Goal: Information Seeking & Learning: Learn about a topic

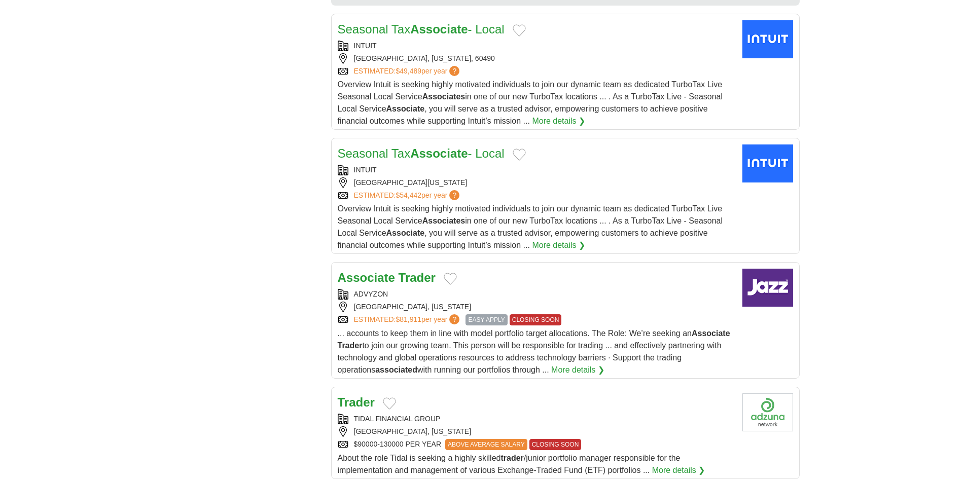
scroll to position [1015, 0]
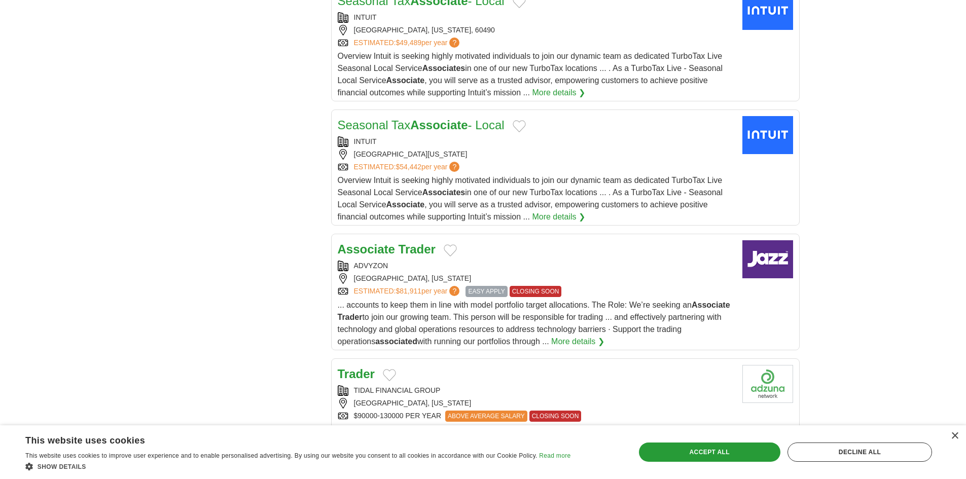
click at [551, 340] on link "More details ❯" at bounding box center [577, 342] width 53 height 12
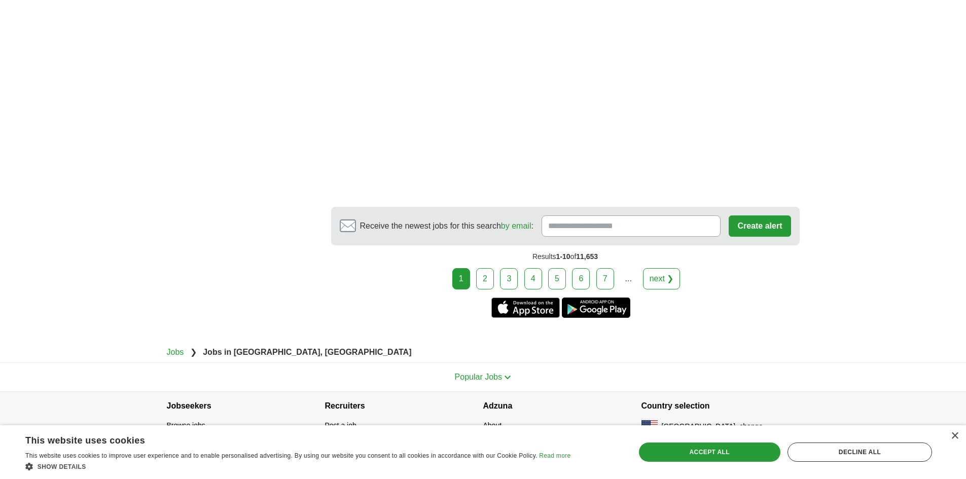
scroll to position [1877, 0]
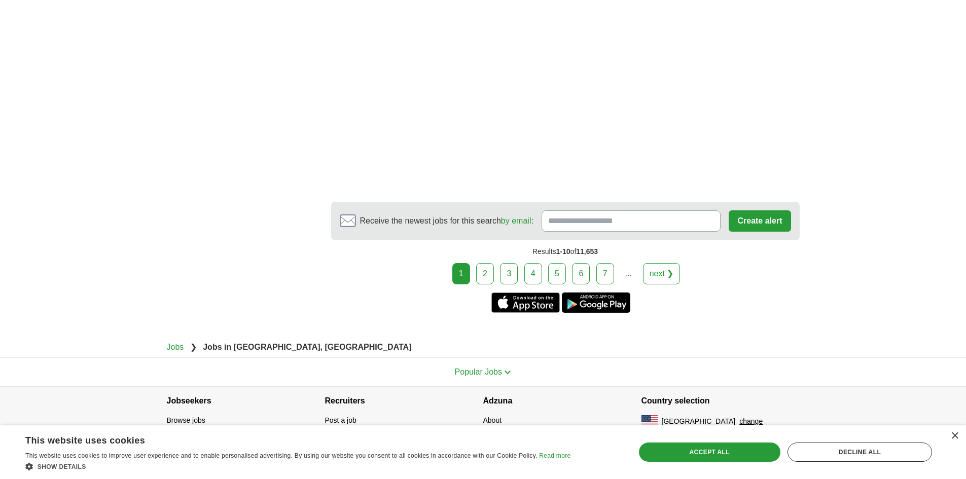
click at [480, 275] on link "2" at bounding box center [485, 273] width 18 height 21
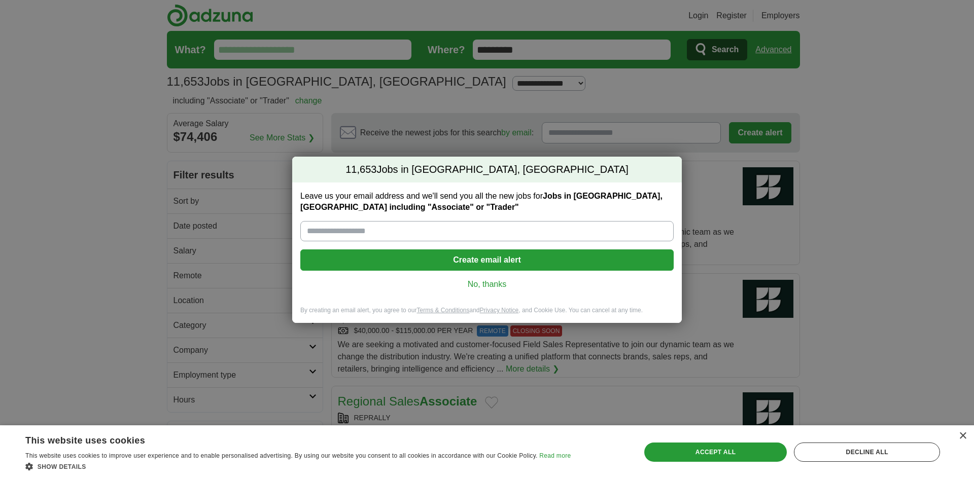
click at [482, 287] on link "No, thanks" at bounding box center [486, 284] width 357 height 11
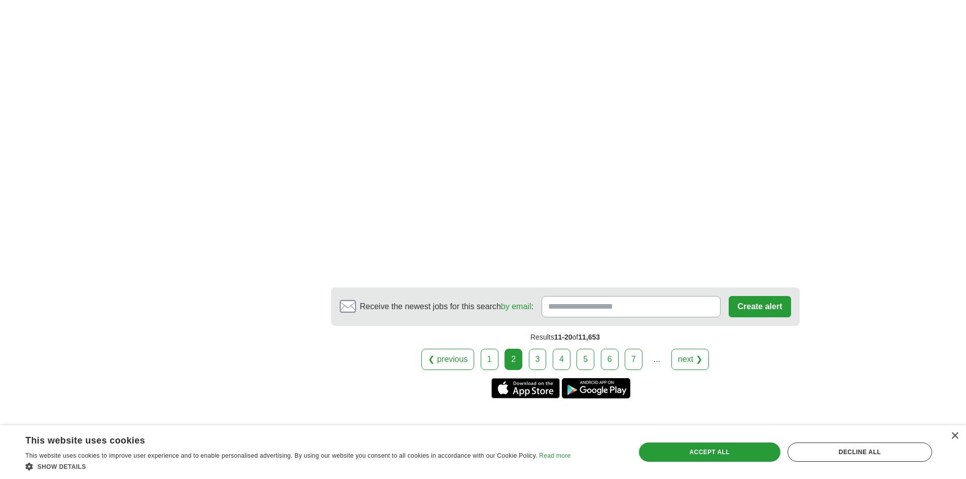
scroll to position [1674, 0]
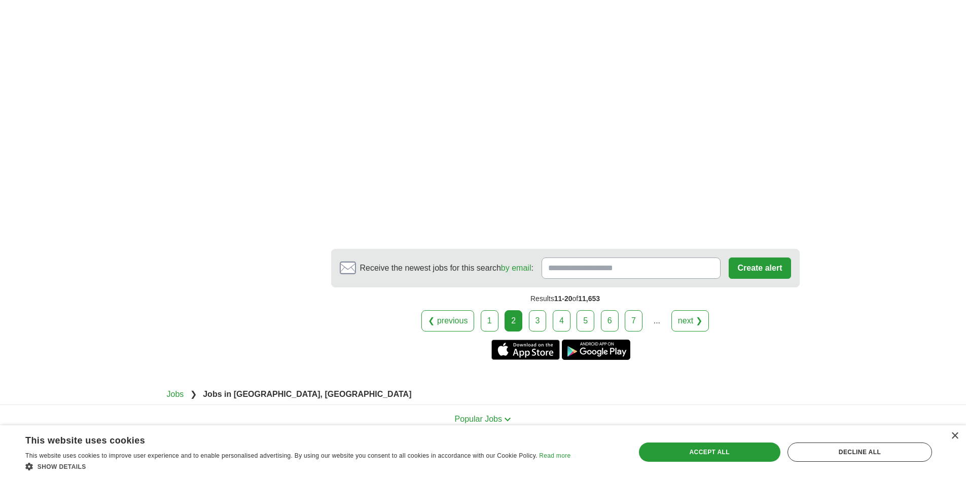
click at [536, 320] on link "3" at bounding box center [538, 320] width 18 height 21
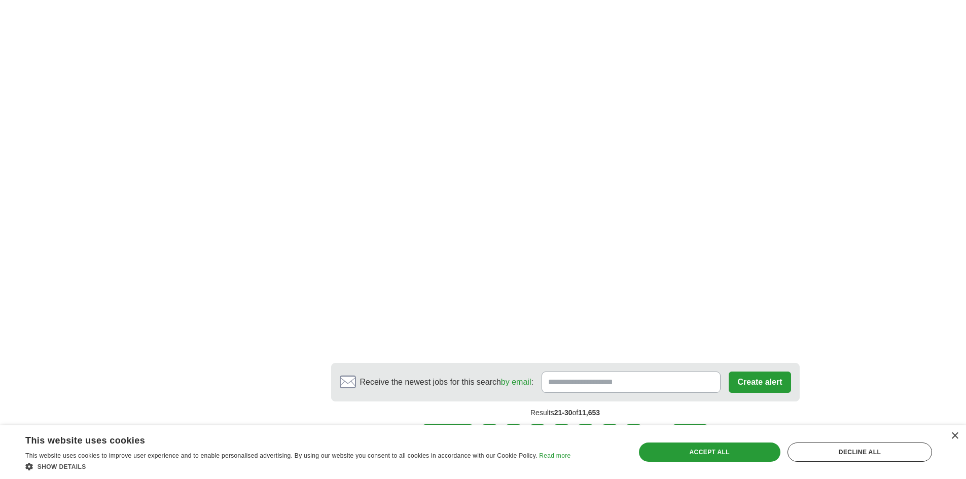
scroll to position [1776, 0]
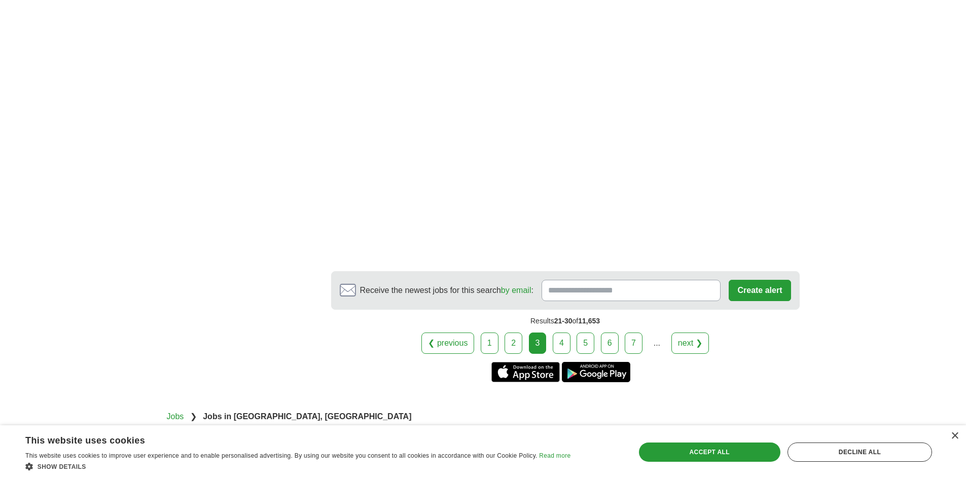
click at [558, 345] on link "4" at bounding box center [562, 343] width 18 height 21
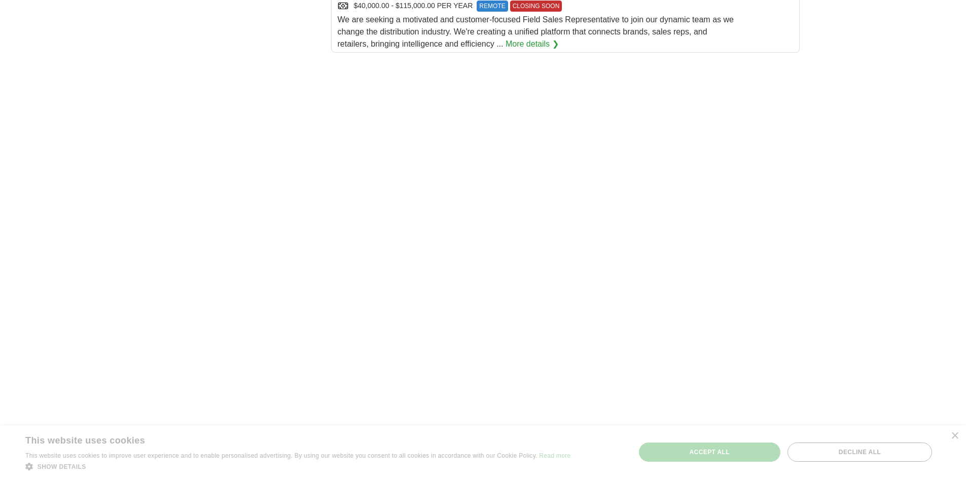
scroll to position [1573, 0]
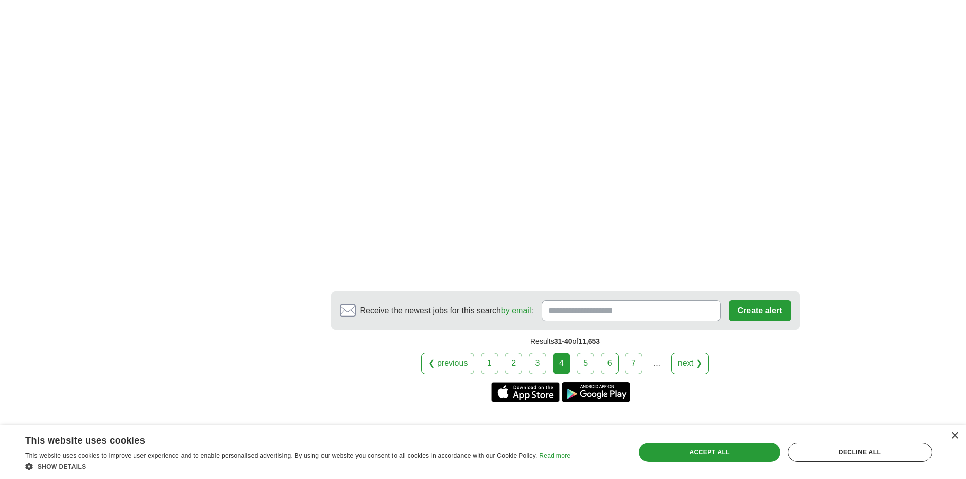
click at [587, 368] on link "5" at bounding box center [586, 363] width 18 height 21
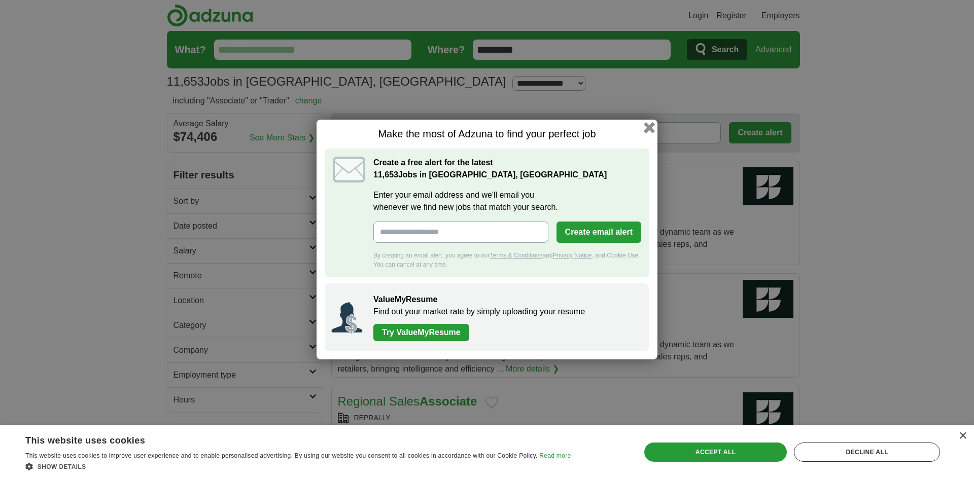
click at [648, 127] on button "button" at bounding box center [649, 127] width 11 height 11
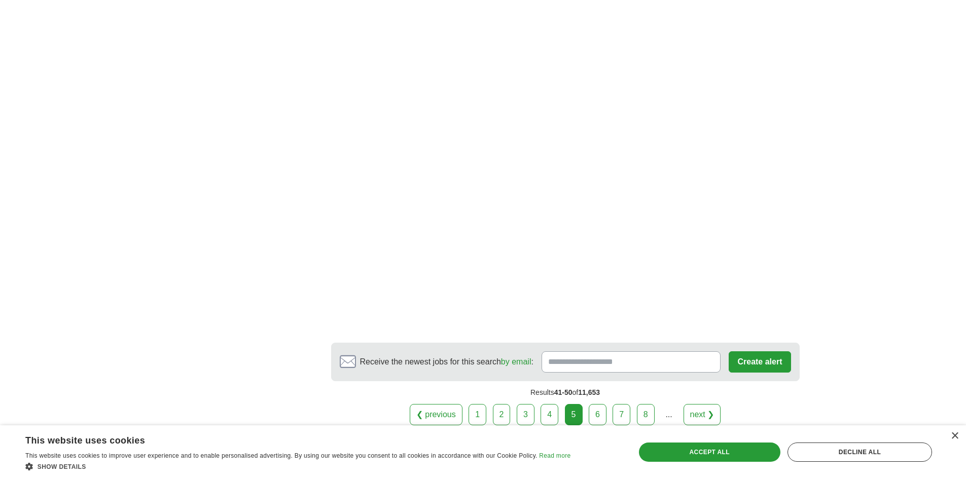
scroll to position [1471, 0]
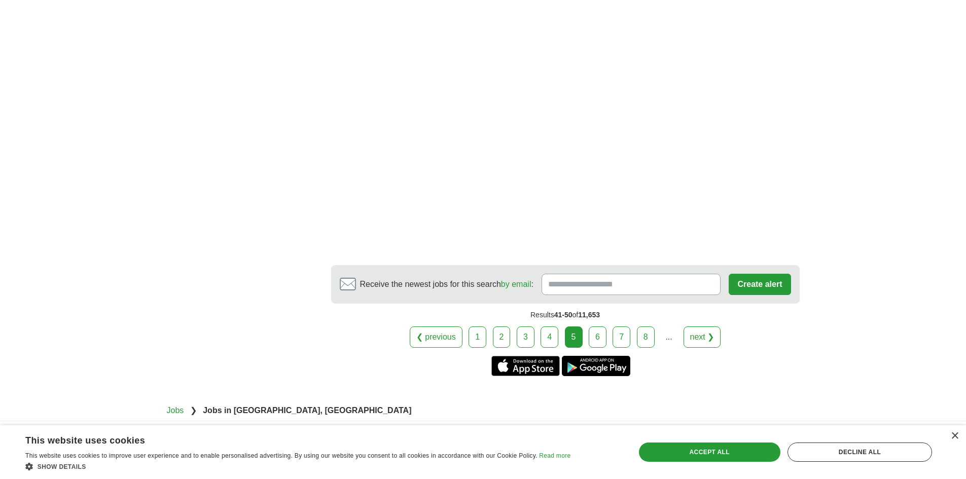
click at [618, 336] on link "7" at bounding box center [622, 337] width 18 height 21
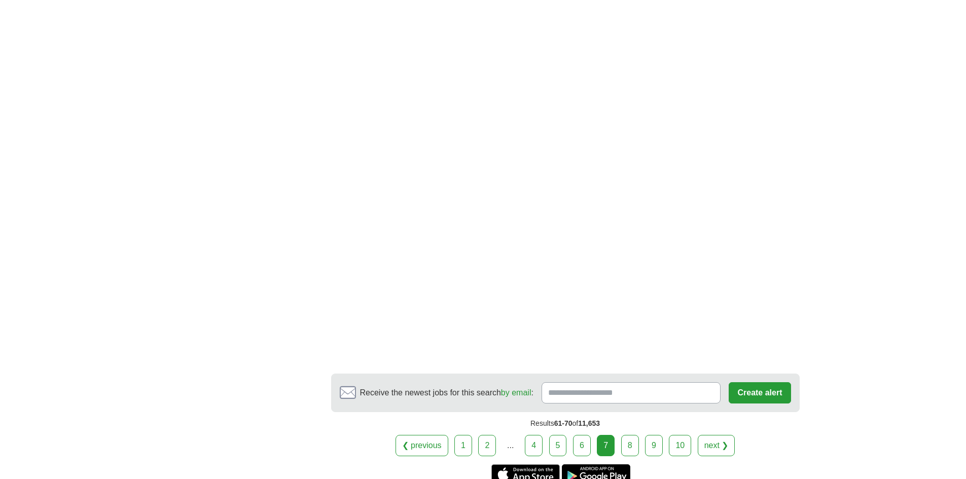
scroll to position [1674, 0]
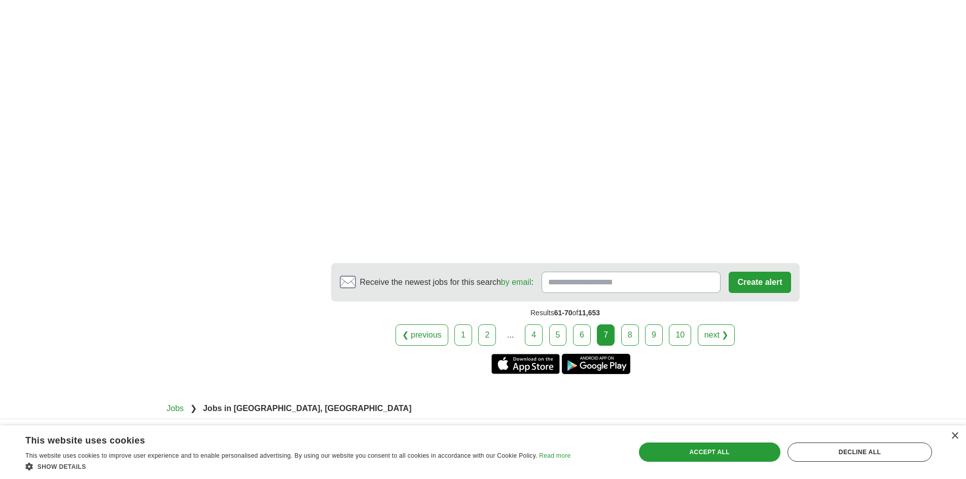
click at [674, 336] on link "10" at bounding box center [680, 335] width 22 height 21
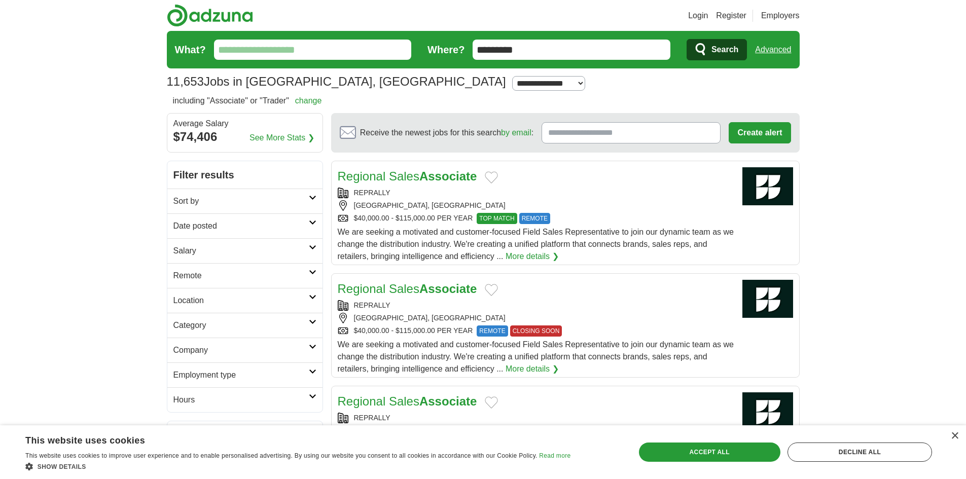
click at [315, 195] on link "Sort by" at bounding box center [244, 201] width 155 height 25
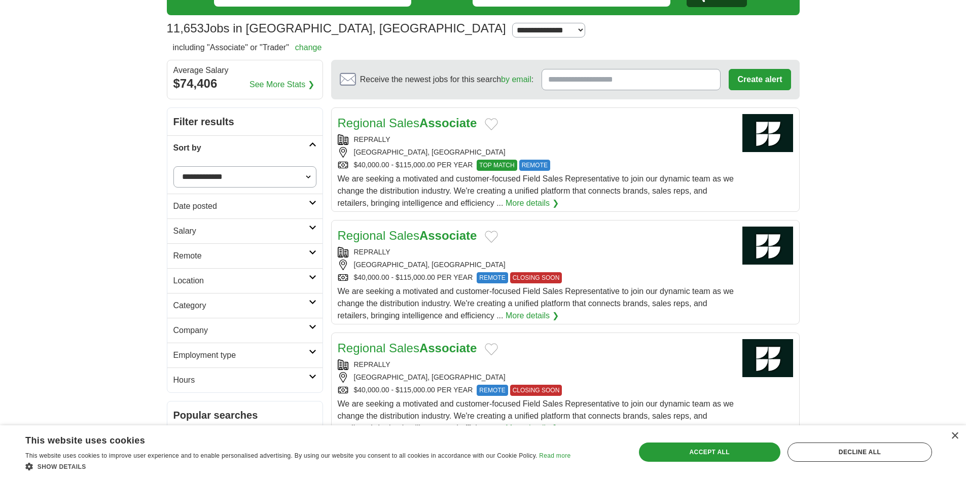
scroll to position [152, 0]
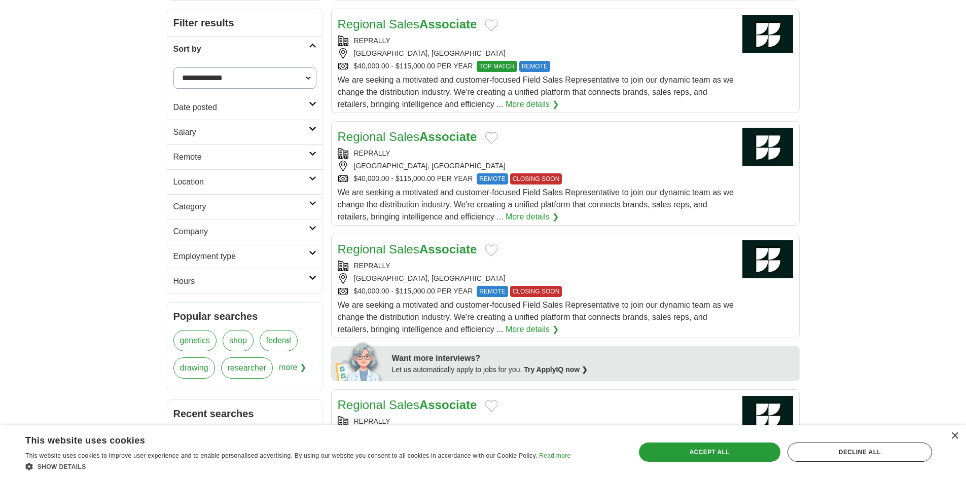
click at [312, 255] on icon at bounding box center [313, 253] width 8 height 5
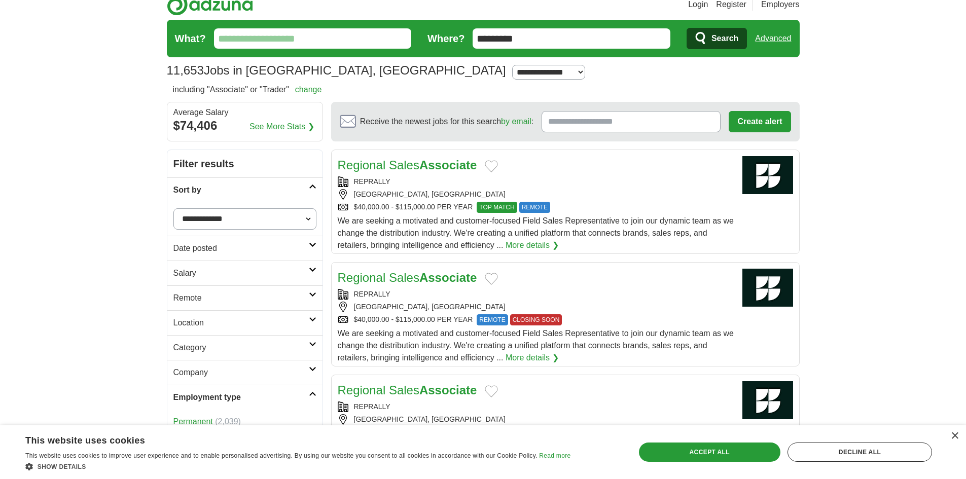
scroll to position [0, 0]
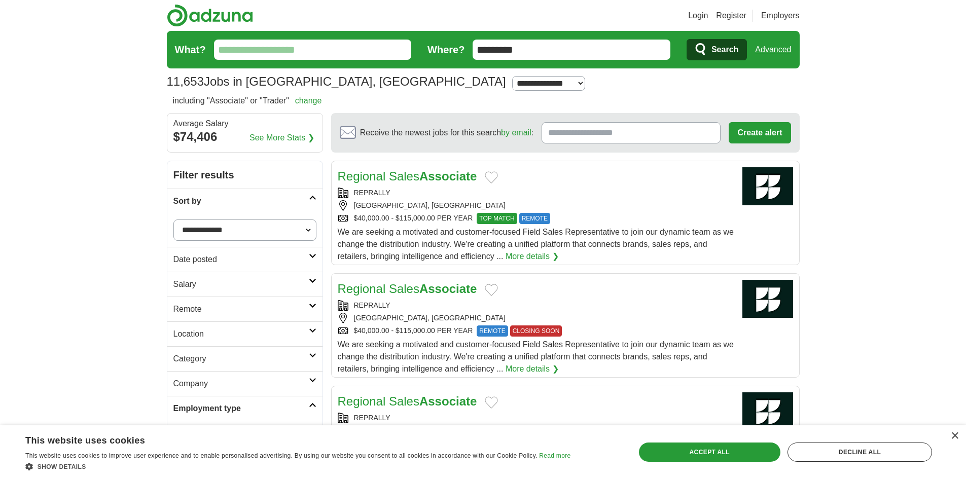
drag, startPoint x: 524, startPoint y: 45, endPoint x: 446, endPoint y: 33, distance: 78.0
click at [446, 33] on form "What? Where? ********* Search Advanced" at bounding box center [483, 50] width 633 height 38
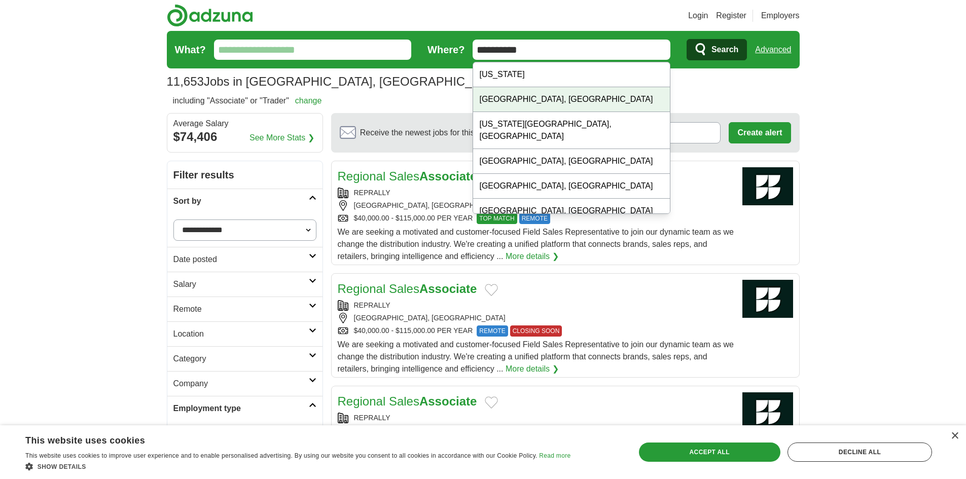
click at [495, 103] on div "Chicago, IL" at bounding box center [571, 99] width 197 height 25
type input "**********"
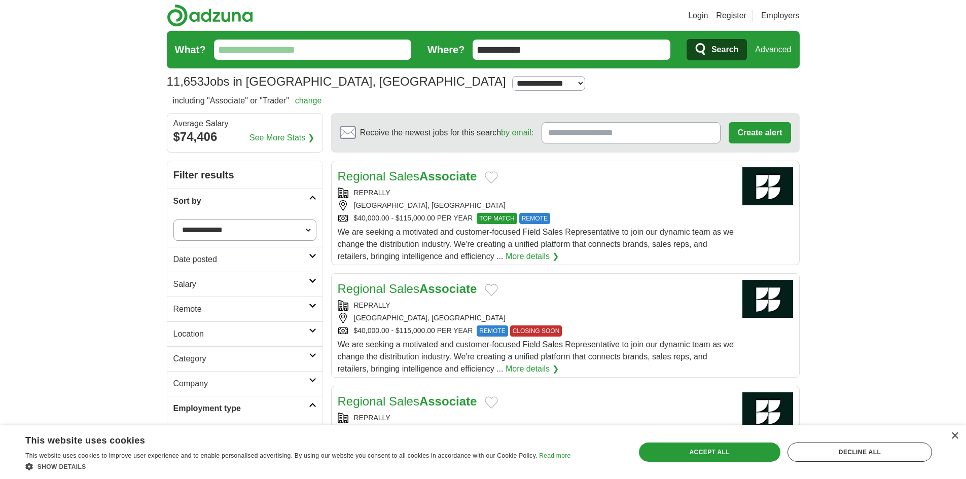
click at [723, 52] on span "Search" at bounding box center [725, 50] width 27 height 20
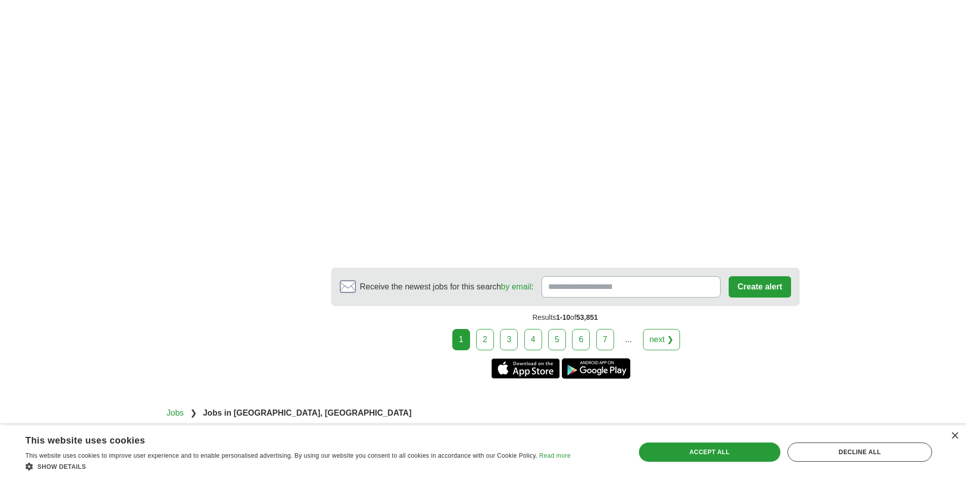
scroll to position [1674, 0]
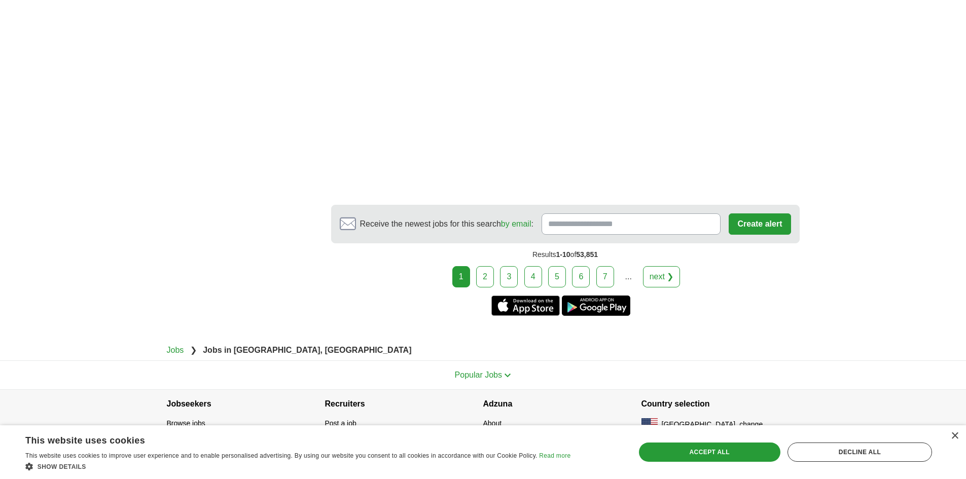
click at [483, 268] on link "2" at bounding box center [485, 276] width 18 height 21
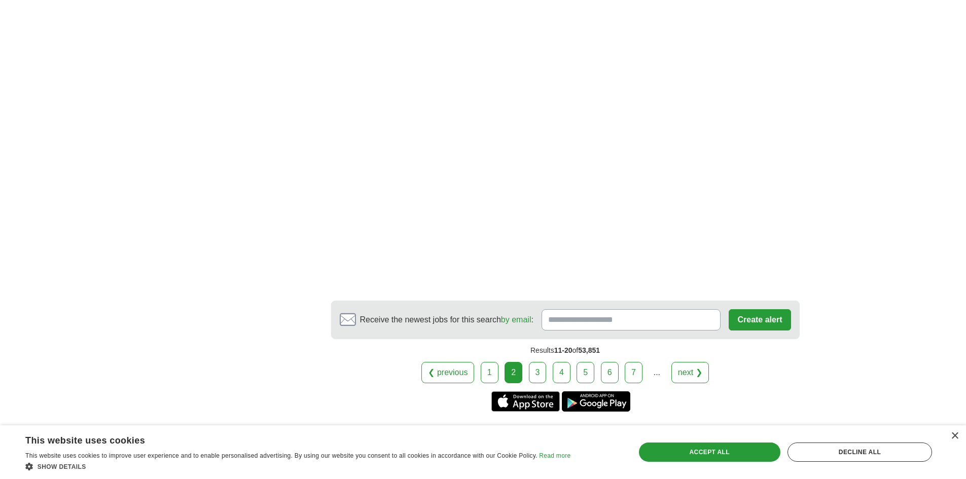
scroll to position [1573, 0]
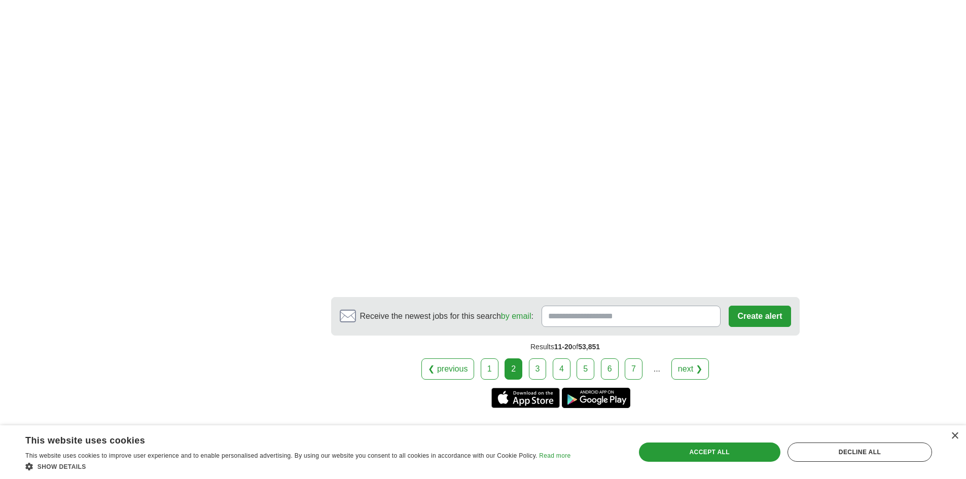
click at [544, 369] on link "3" at bounding box center [538, 369] width 18 height 21
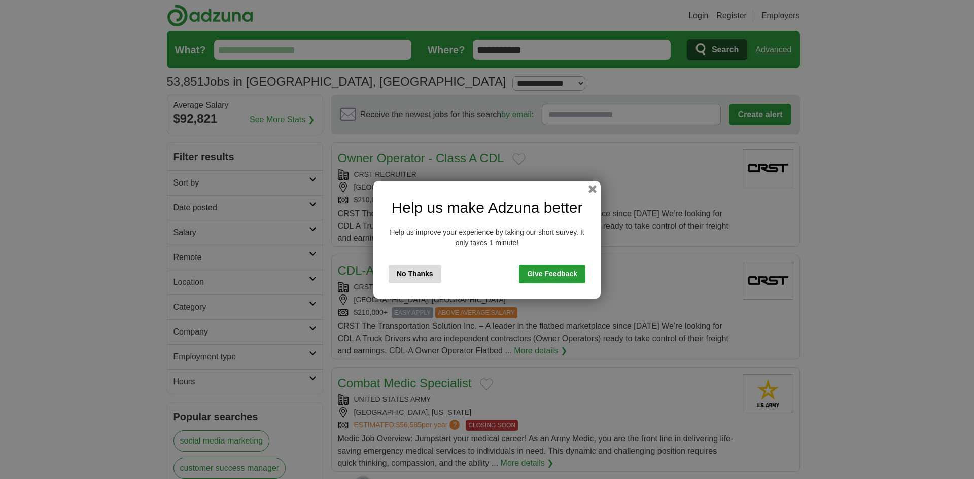
click at [430, 276] on button "No Thanks" at bounding box center [415, 274] width 53 height 19
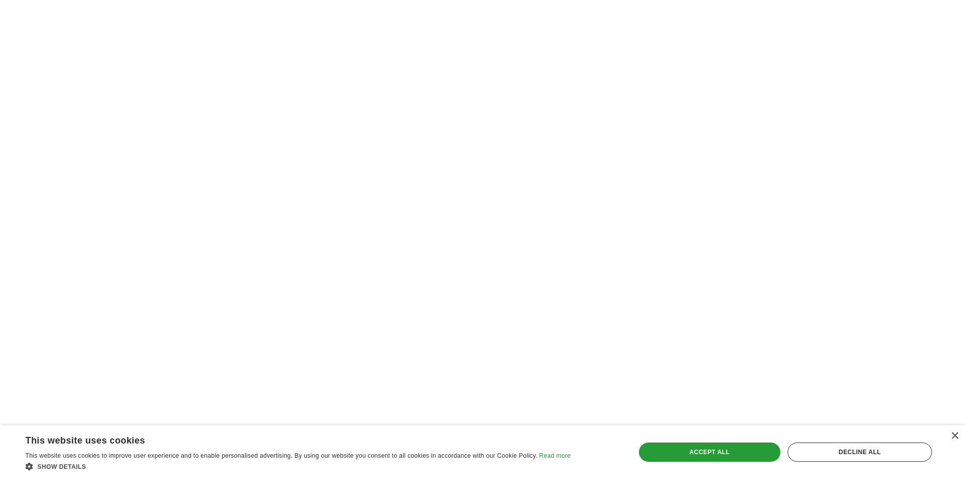
scroll to position [1623, 0]
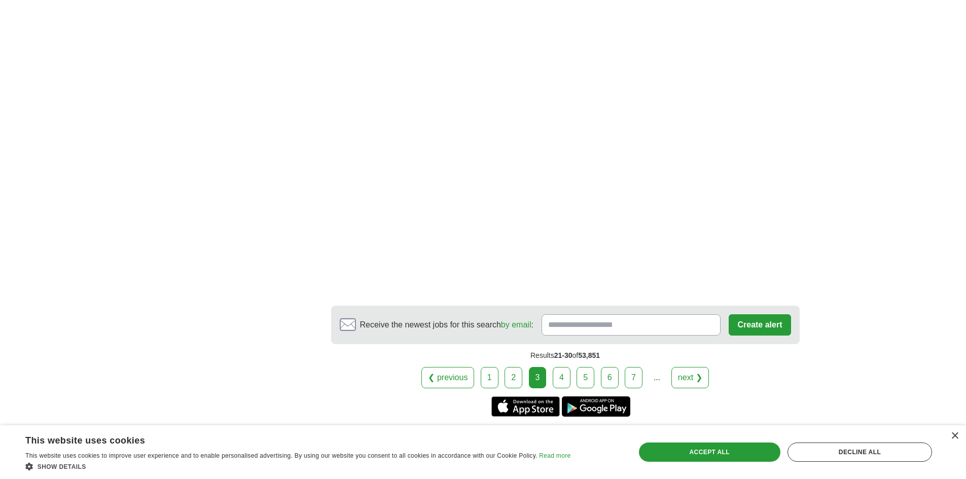
click at [565, 380] on link "4" at bounding box center [562, 377] width 18 height 21
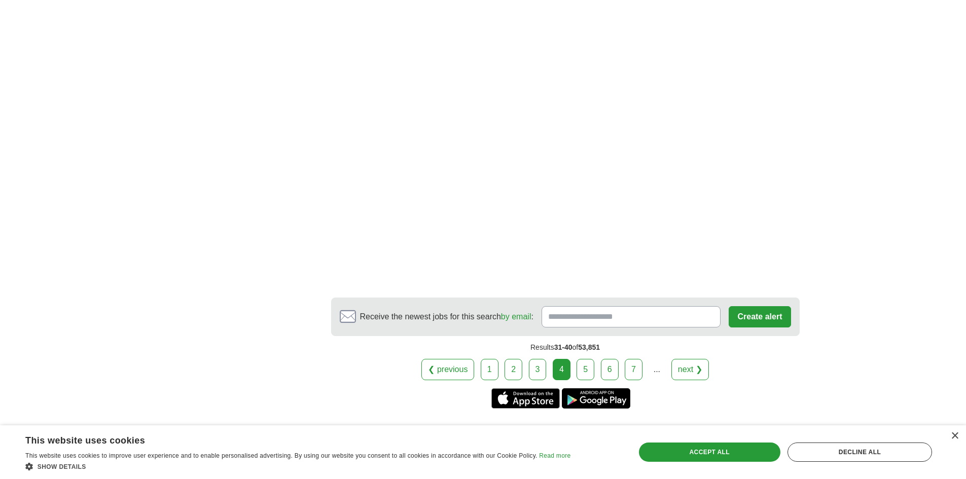
scroll to position [1725, 0]
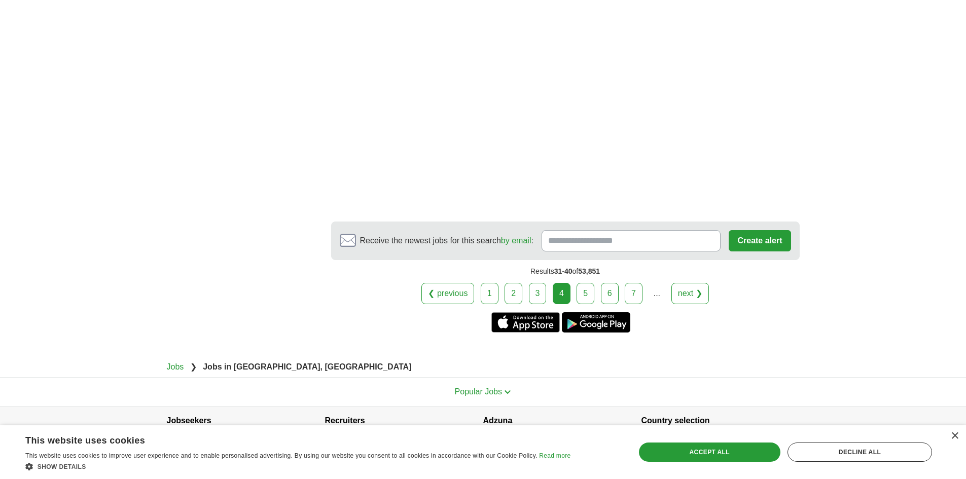
click at [581, 284] on link "5" at bounding box center [586, 293] width 18 height 21
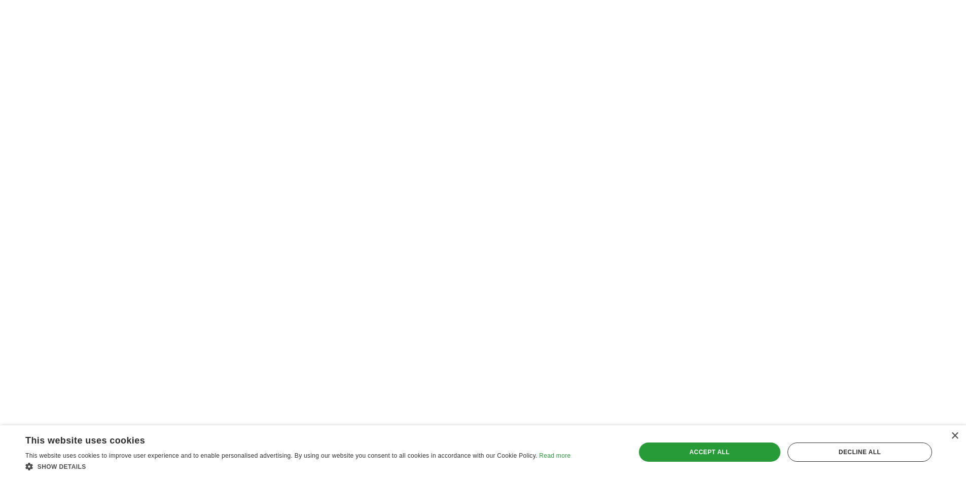
scroll to position [1760, 0]
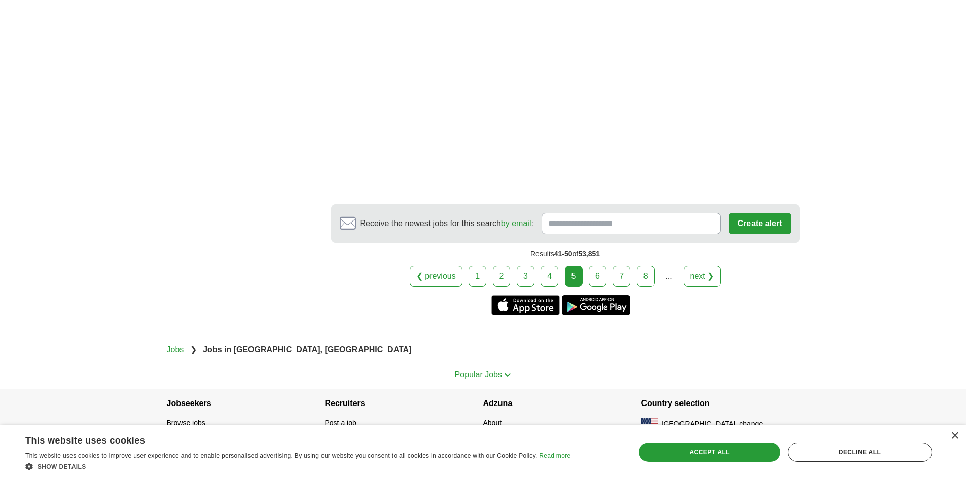
click at [595, 266] on link "6" at bounding box center [598, 276] width 18 height 21
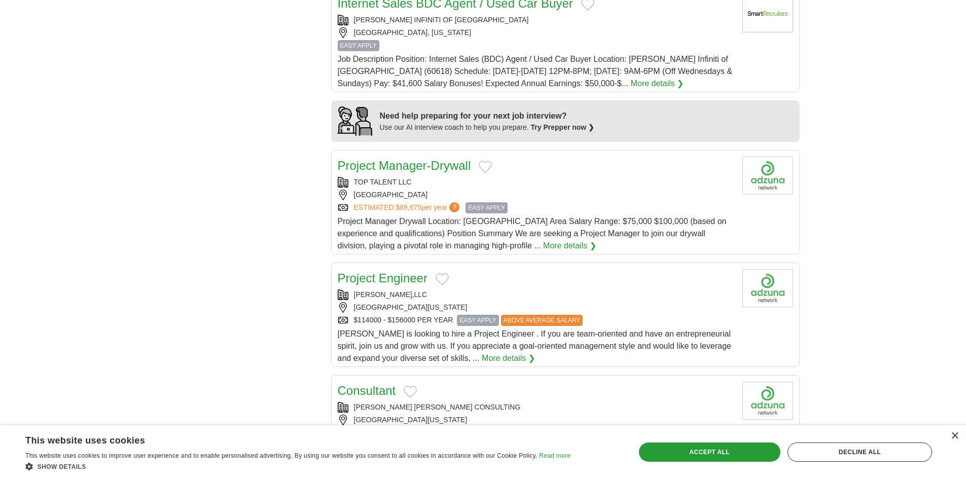
scroll to position [964, 0]
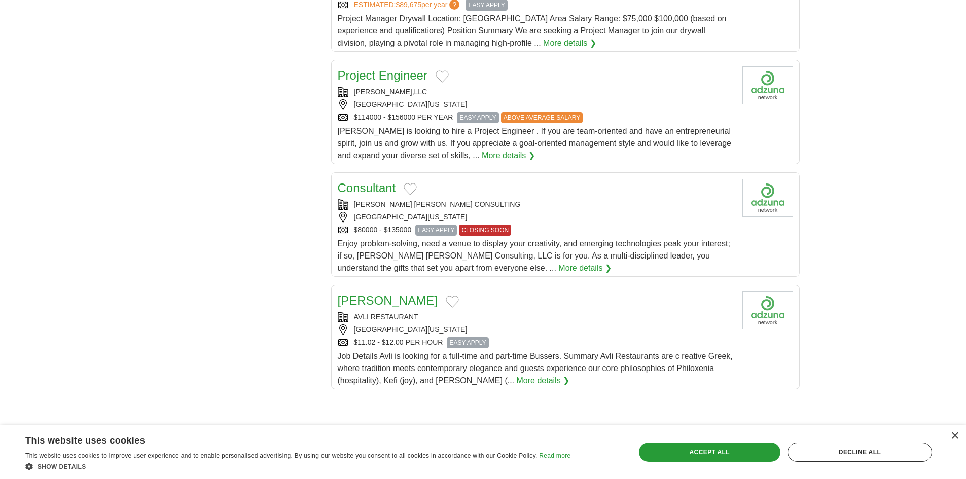
click at [559, 266] on link "More details ❯" at bounding box center [585, 268] width 53 height 12
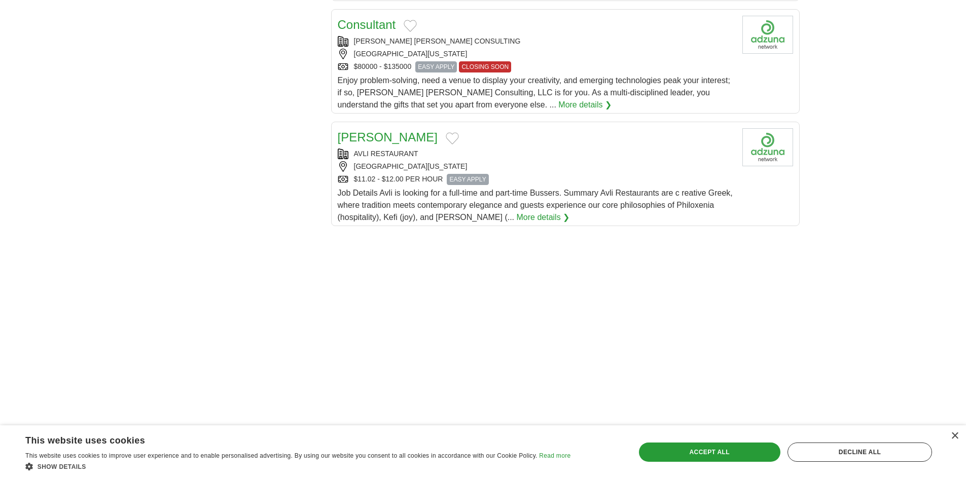
scroll to position [1065, 0]
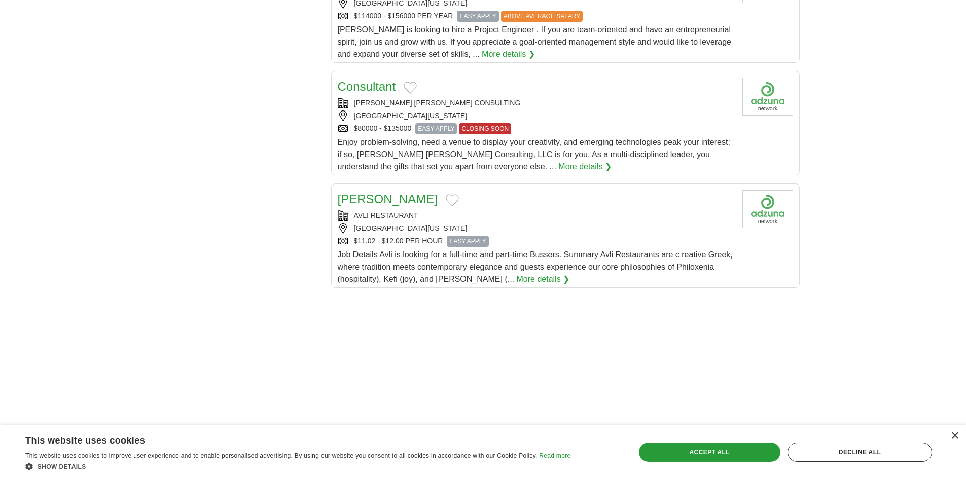
click at [410, 86] on button "Add to favorite jobs" at bounding box center [410, 88] width 13 height 12
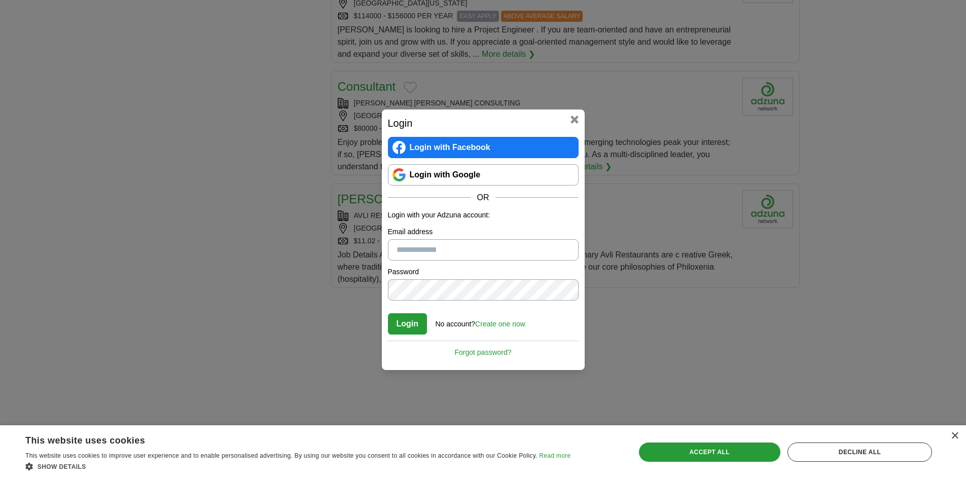
click at [576, 118] on button at bounding box center [575, 120] width 8 height 8
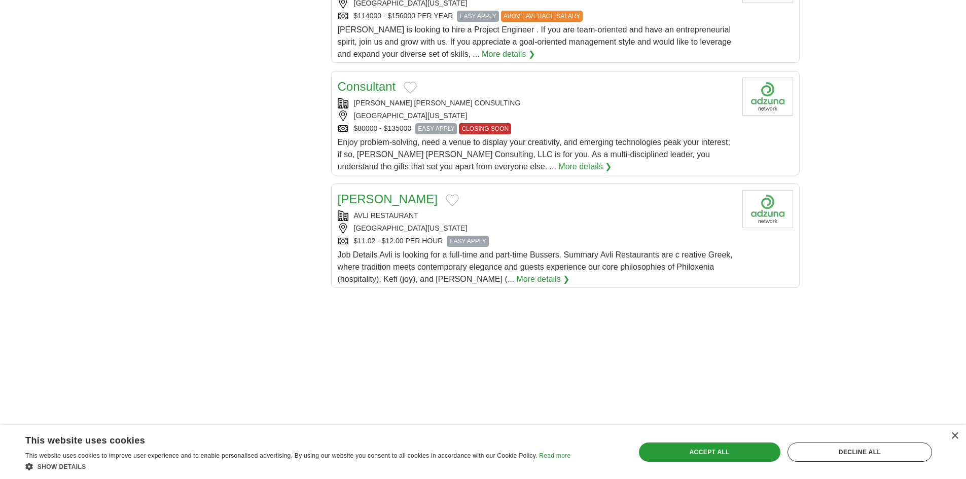
drag, startPoint x: 408, startPoint y: 88, endPoint x: 408, endPoint y: 106, distance: 17.3
click at [408, 106] on div "Consultant BARROW WISE CONSULTING CHICAGO, ILLINOIS, 60601 $80000 - $135000 EAS…" at bounding box center [536, 125] width 397 height 95
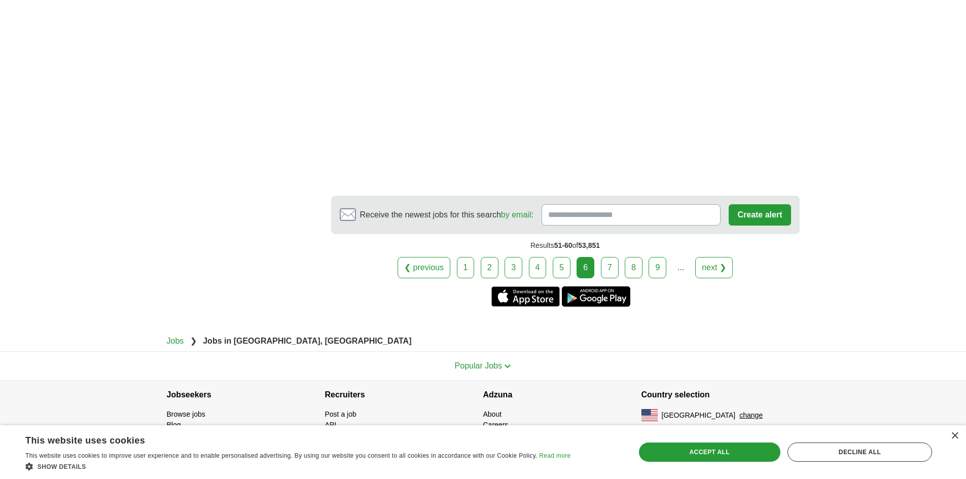
scroll to position [1689, 0]
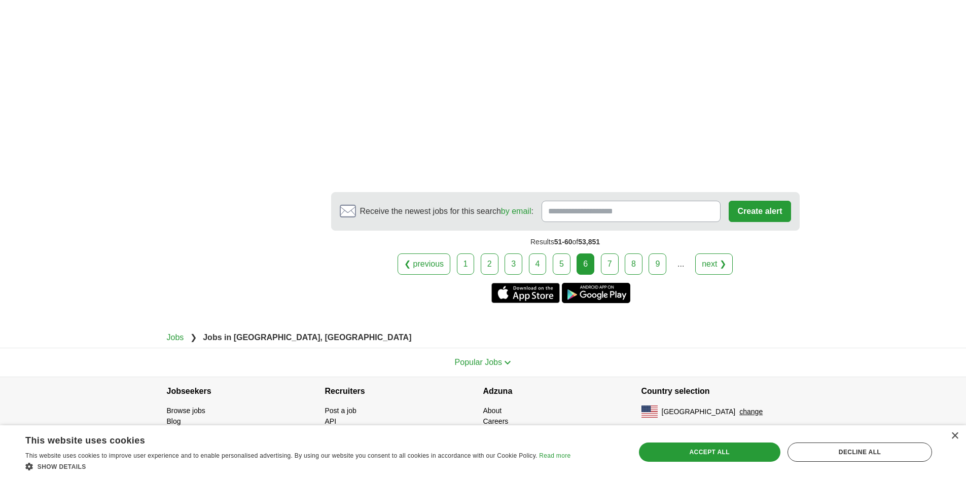
click at [613, 266] on link "7" at bounding box center [610, 264] width 18 height 21
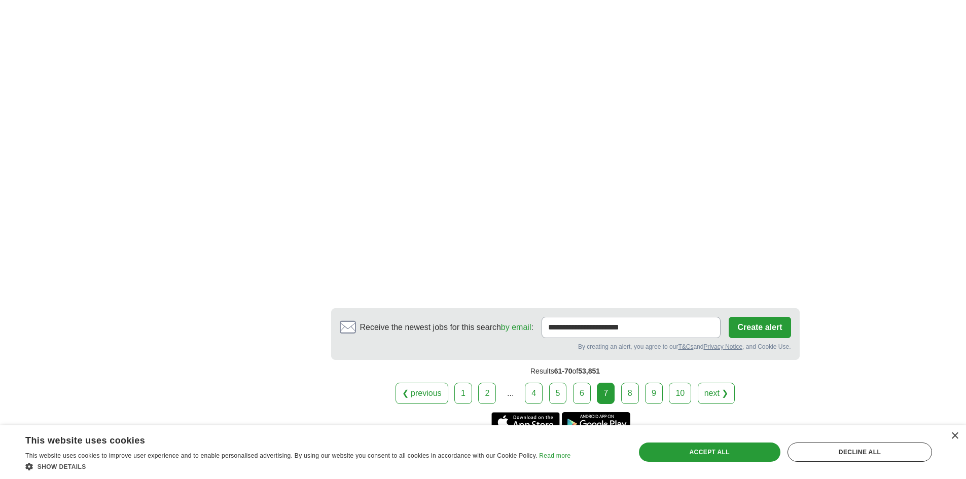
scroll to position [1471, 0]
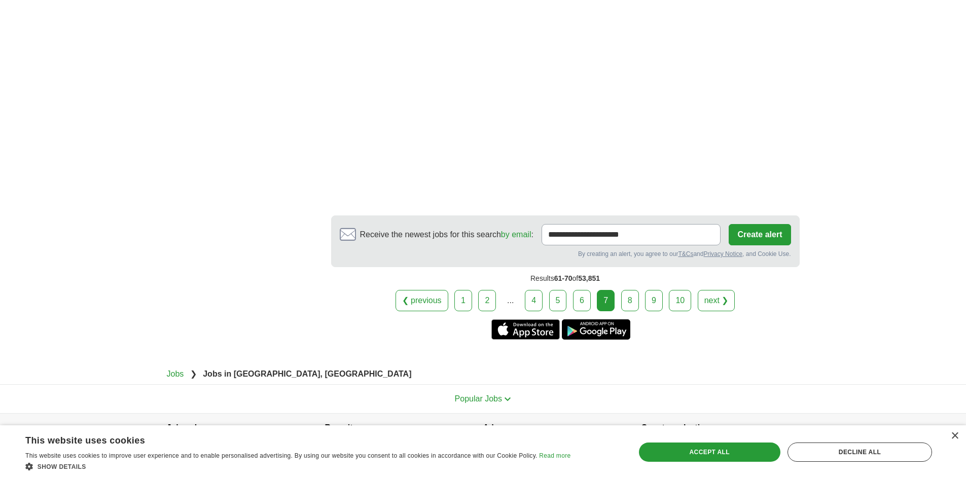
click at [627, 300] on link "8" at bounding box center [630, 300] width 18 height 21
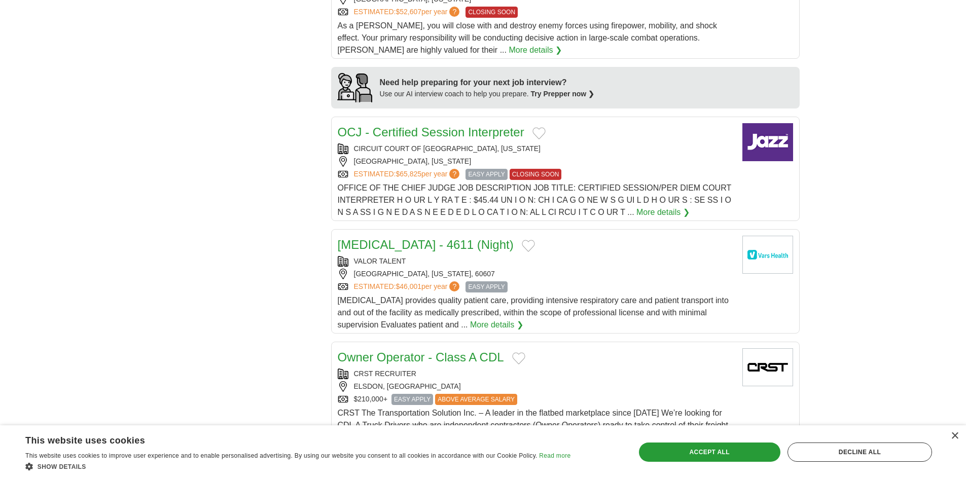
scroll to position [812, 0]
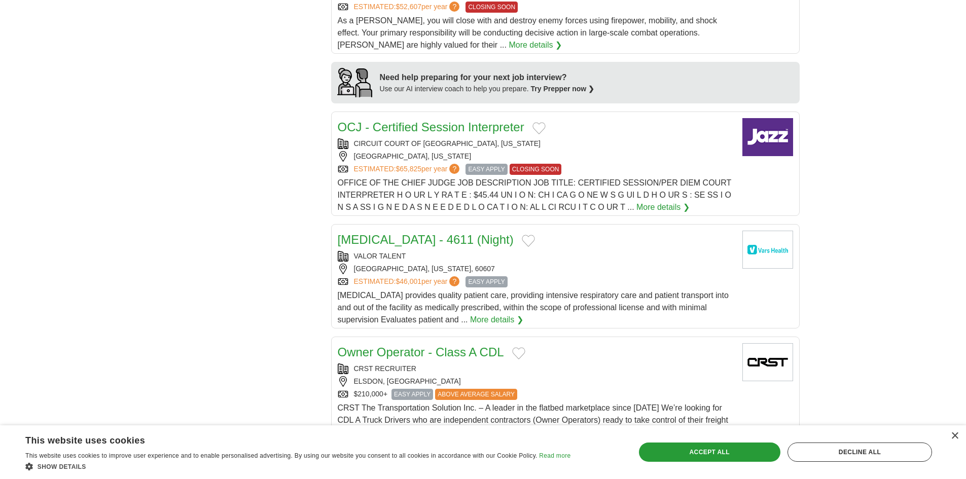
click at [416, 128] on link "OCJ - Certified Session Interpreter" at bounding box center [431, 127] width 187 height 14
